Goal: Task Accomplishment & Management: Use online tool/utility

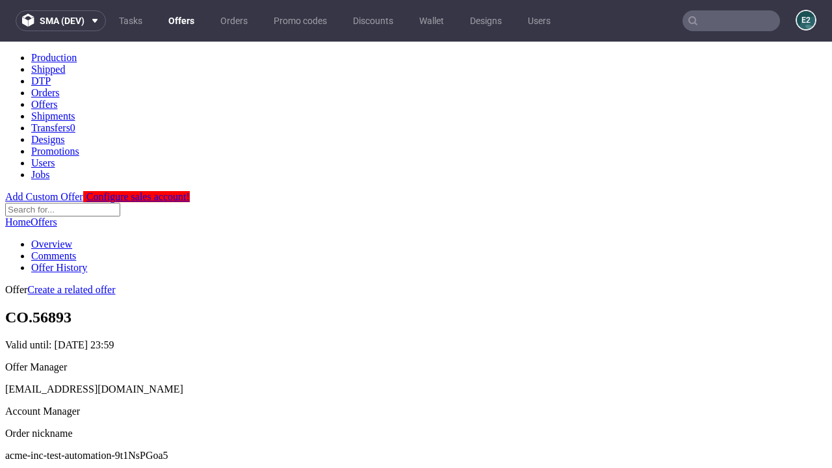
scroll to position [129, 0]
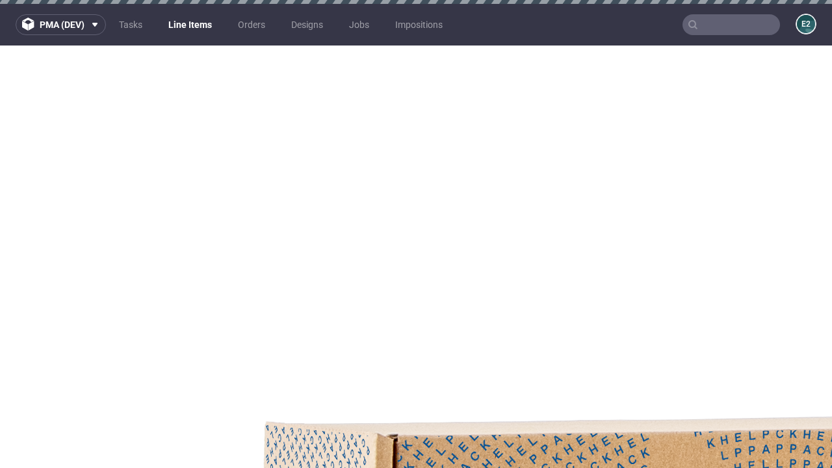
select select "accepted"
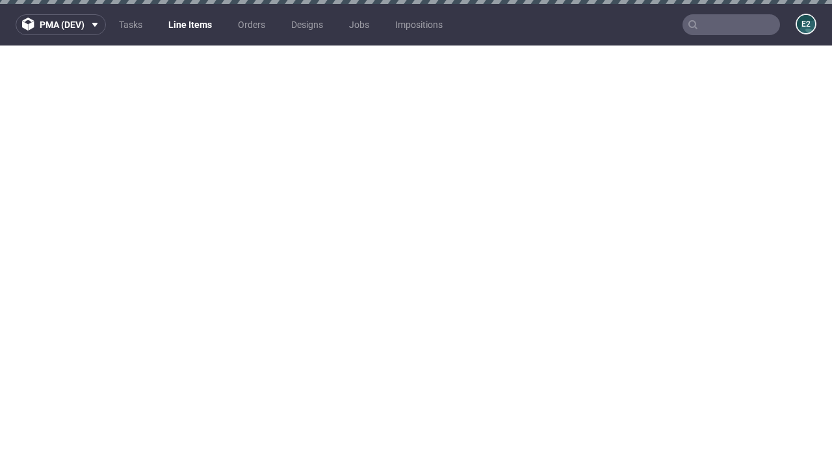
select select "received"
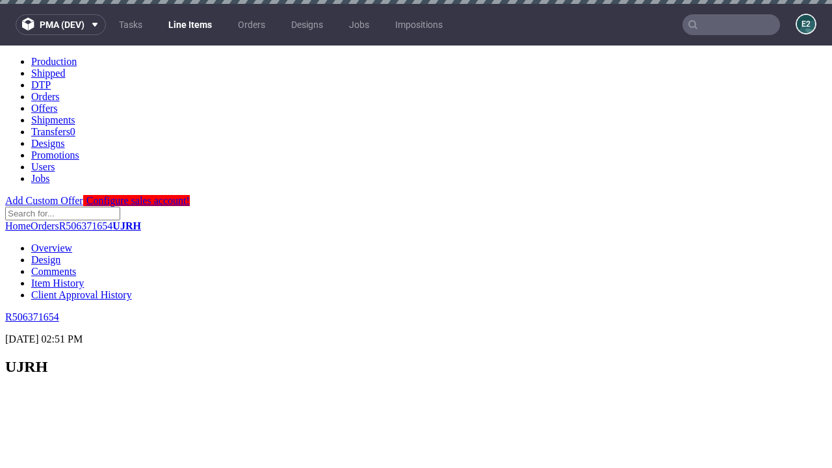
select select "accepted_dtp_issue_reprint"
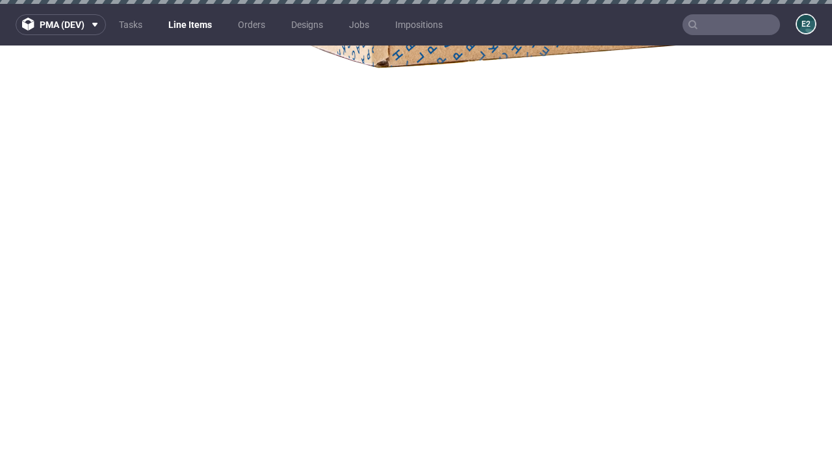
scroll to position [2070, 0]
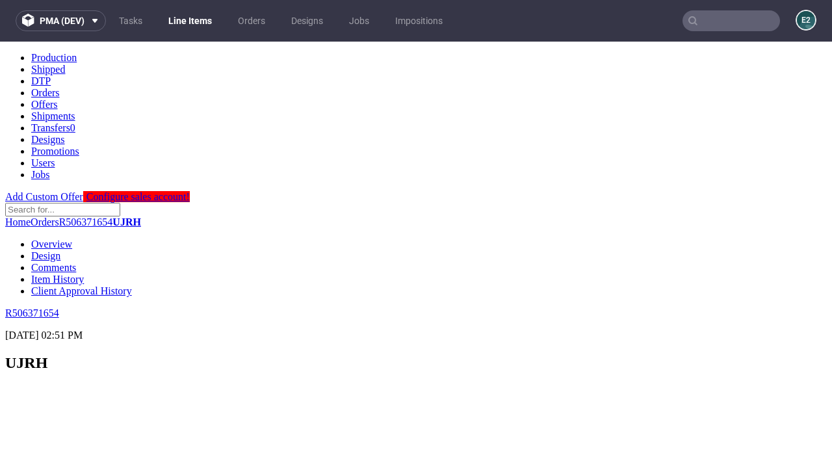
scroll to position [0, 0]
